Goal: Task Accomplishment & Management: Complete application form

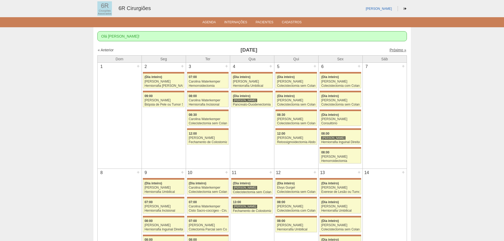
click at [396, 50] on link "Próximo »" at bounding box center [398, 50] width 17 height 4
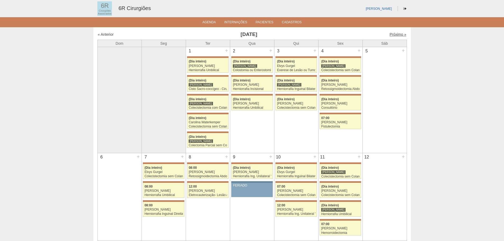
click at [393, 34] on link "Próximo »" at bounding box center [398, 34] width 17 height 4
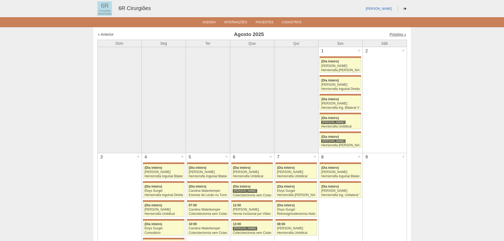
click at [390, 34] on link "Próximo »" at bounding box center [398, 34] width 17 height 4
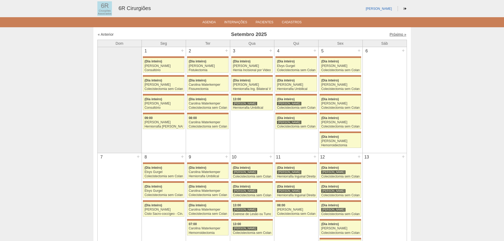
click at [397, 33] on link "Próximo »" at bounding box center [398, 34] width 17 height 4
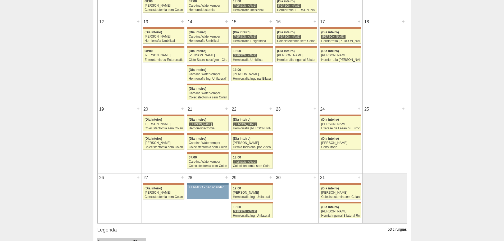
scroll to position [159, 0]
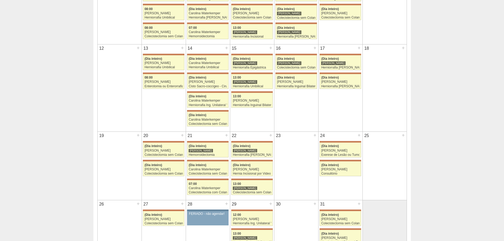
click at [287, 96] on td "16 + 71581 Bruno Bulisani (Dia inteiro) Bruno Bulisani Colecistectomia sem Cola…" at bounding box center [296, 87] width 44 height 87
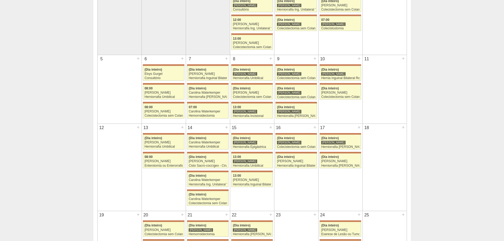
scroll to position [132, 0]
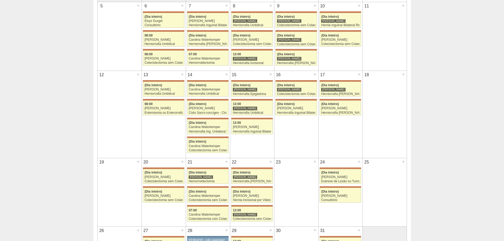
click at [289, 118] on td "16 + 71581 Bruno Bulisani (Dia inteiro) Bruno Bulisani Colecistectomia sem Cola…" at bounding box center [296, 114] width 44 height 87
click at [286, 123] on td "16 + 71581 Bruno Bulisani (Dia inteiro) Bruno Bulisani Colecistectomia sem Cola…" at bounding box center [296, 114] width 44 height 87
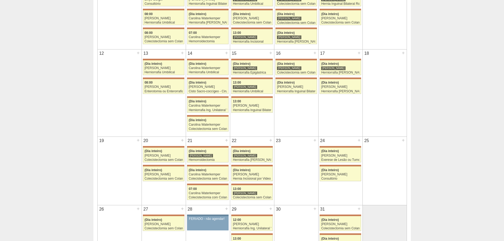
scroll to position [159, 0]
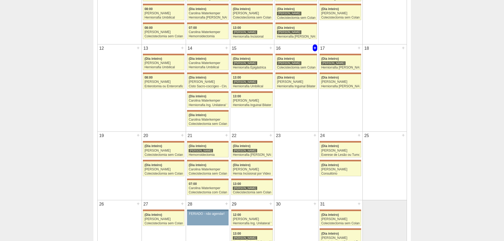
click at [317, 47] on div "+" at bounding box center [315, 47] width 5 height 7
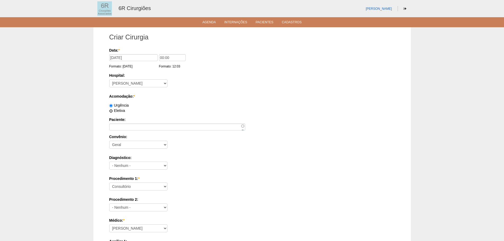
click at [110, 111] on input "Eletiva" at bounding box center [110, 110] width 3 height 3
radio input "true"
click at [122, 127] on input "Paciente:" at bounding box center [177, 127] width 136 height 7
paste input "BERANICE MARIA DA SILVA"
type input "[PERSON_NAME]"
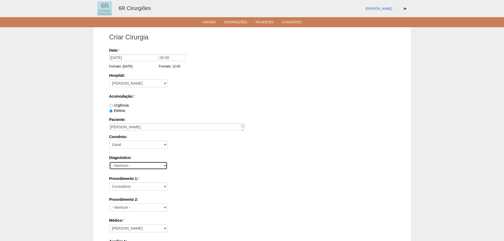
click at [139, 165] on select "- Nenhum - Abdome Agudo Abscesso Hepático Abscesso Perianal Abscesso Peritoneal…" at bounding box center [138, 166] width 58 height 8
select select "66407"
click at [109, 162] on select "- Nenhum - Abdome Agudo Abscesso Hepático Abscesso Perianal Abscesso Peritoneal…" at bounding box center [138, 166] width 58 height 8
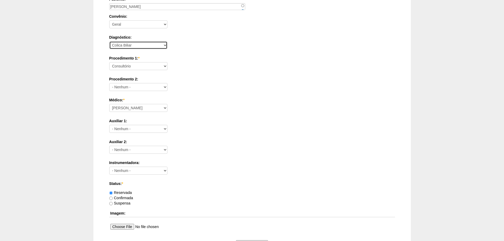
scroll to position [132, 0]
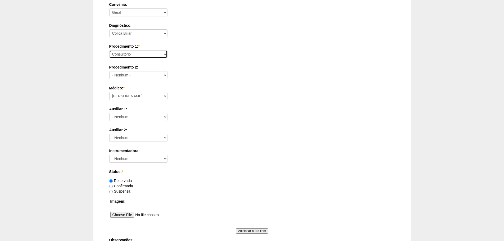
click at [131, 53] on select "Consultório Abscesso Hepático - Drenagem Abscesso perianal Amputação Abdômino P…" at bounding box center [138, 54] width 58 height 8
select select "66621"
click at [109, 50] on select "Consultório Abscesso Hepático - Drenagem Abscesso perianal Amputação Abdômino P…" at bounding box center [138, 54] width 58 height 8
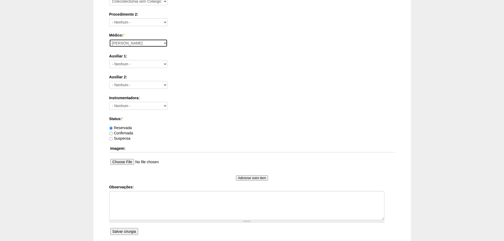
click at [144, 42] on select "Aline Zanon Bariatricas Bruno Bulisani Bruno Oliveira Carolina Waterkemper Elvy…" at bounding box center [138, 43] width 58 height 8
select select "70"
click at [109, 39] on select "Aline Zanon Bariatricas Bruno Bulisani Bruno Oliveira Carolina Waterkemper Elvy…" at bounding box center [138, 43] width 58 height 8
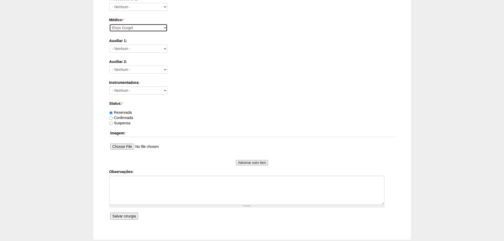
scroll to position [212, 0]
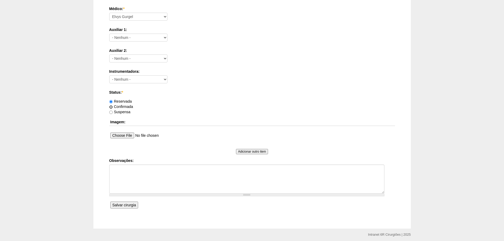
click at [111, 106] on input "Confirmada" at bounding box center [110, 106] width 3 height 3
radio input "true"
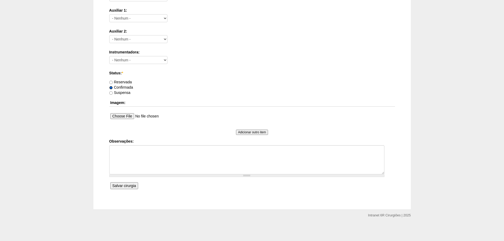
scroll to position [231, 0]
click at [116, 187] on input "Salvar cirurgia" at bounding box center [124, 185] width 28 height 7
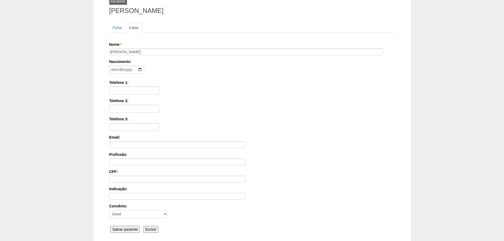
scroll to position [82, 0]
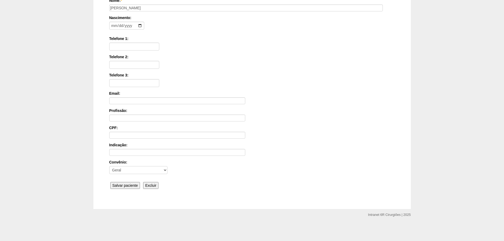
click at [122, 187] on input "Salvar paciente" at bounding box center [125, 185] width 30 height 7
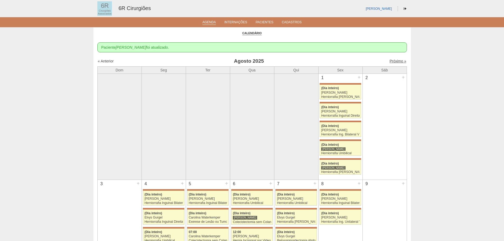
click at [396, 62] on link "Próximo »" at bounding box center [398, 61] width 17 height 4
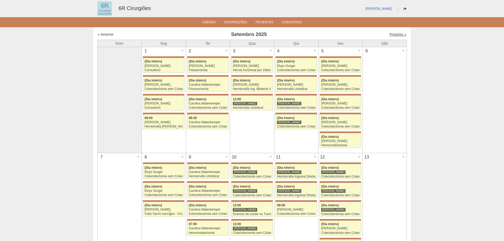
click at [390, 34] on link "Próximo »" at bounding box center [398, 34] width 17 height 4
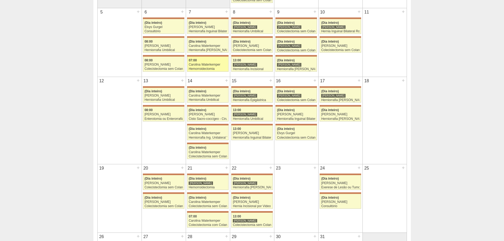
scroll to position [132, 0]
